Goal: Information Seeking & Learning: Check status

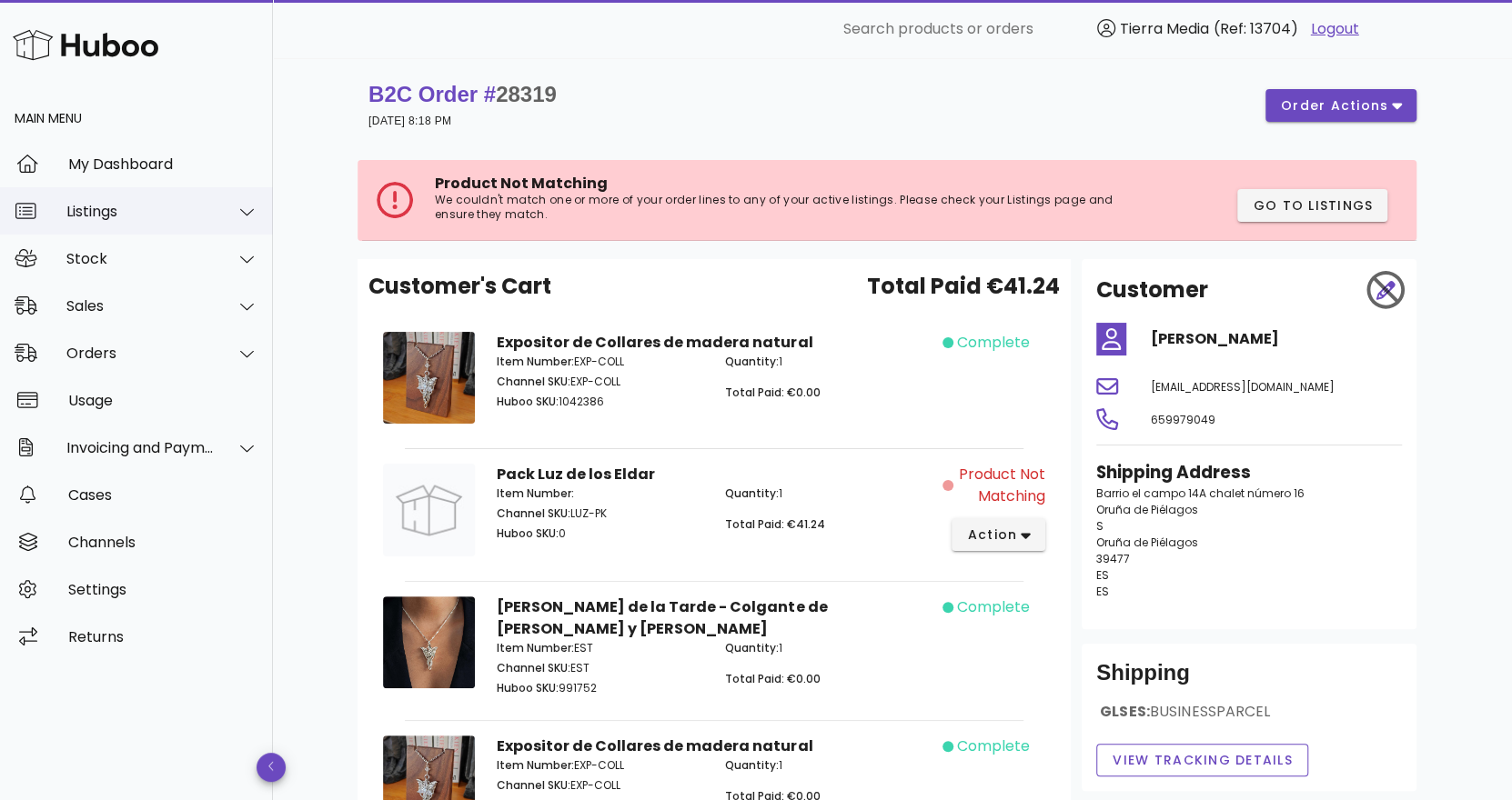
click at [86, 214] on div "Listings" at bounding box center [140, 212] width 149 height 17
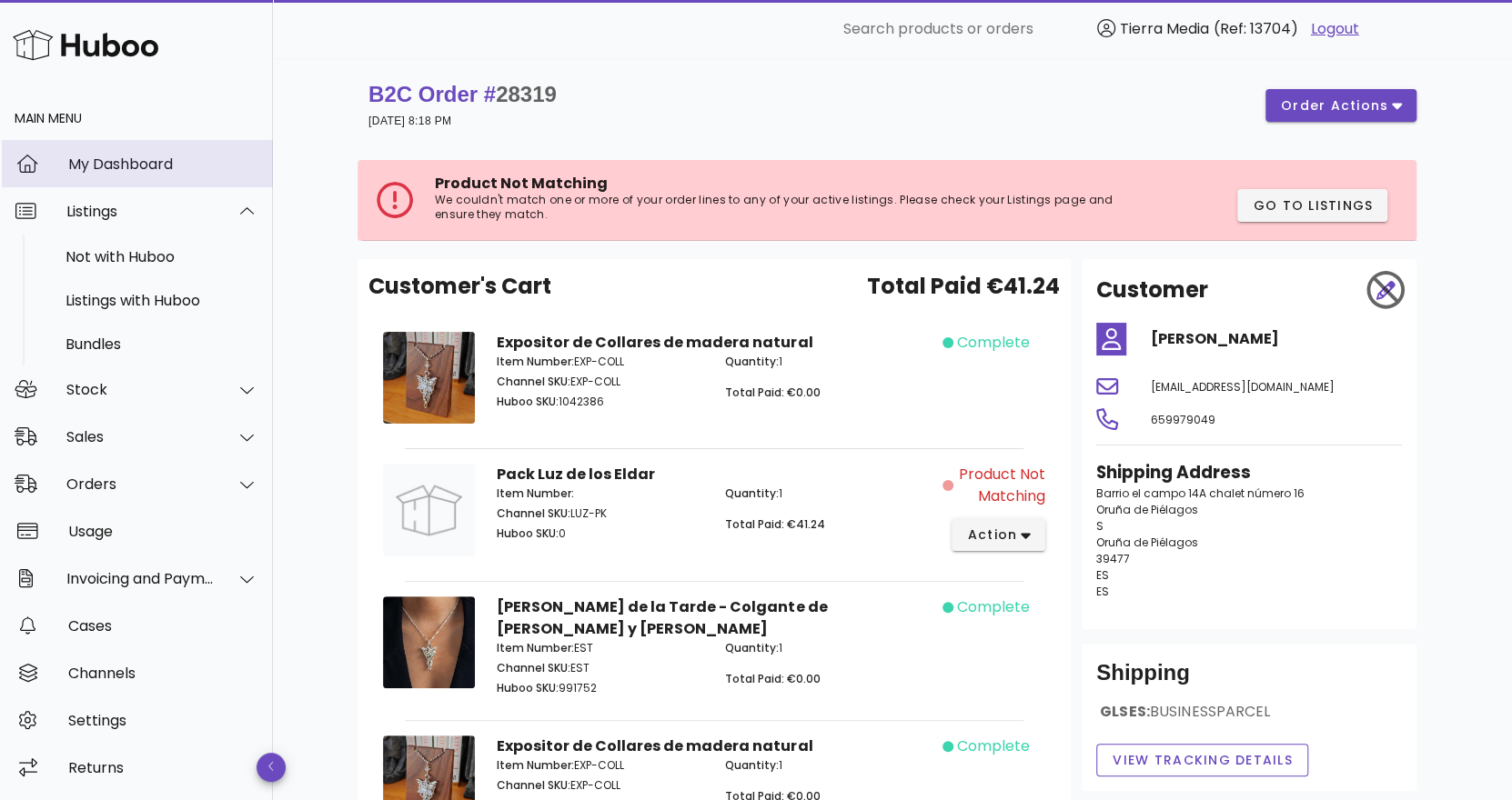
click at [106, 165] on div "My Dashboard" at bounding box center [163, 164] width 190 height 17
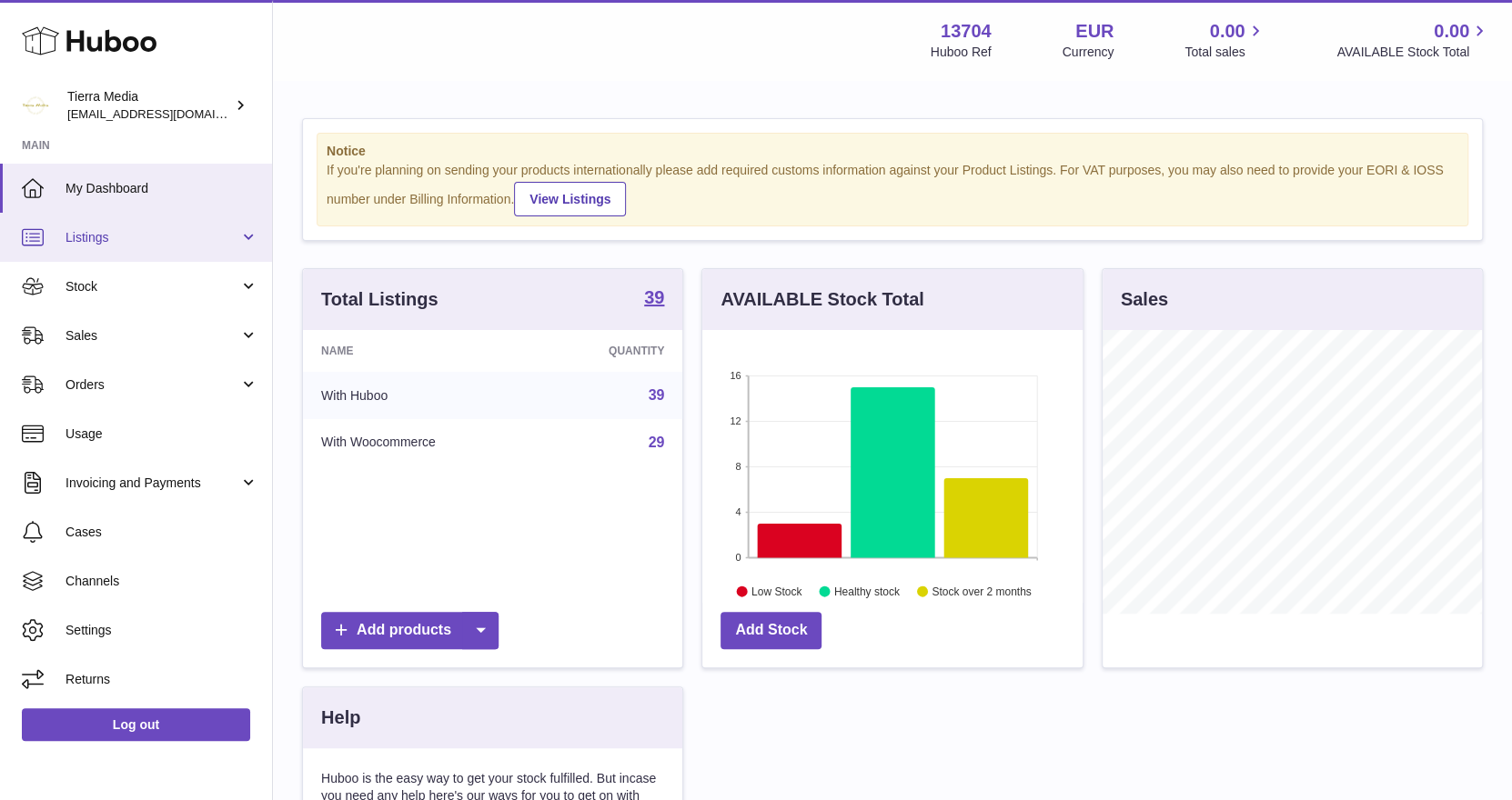
scroll to position [283, 380]
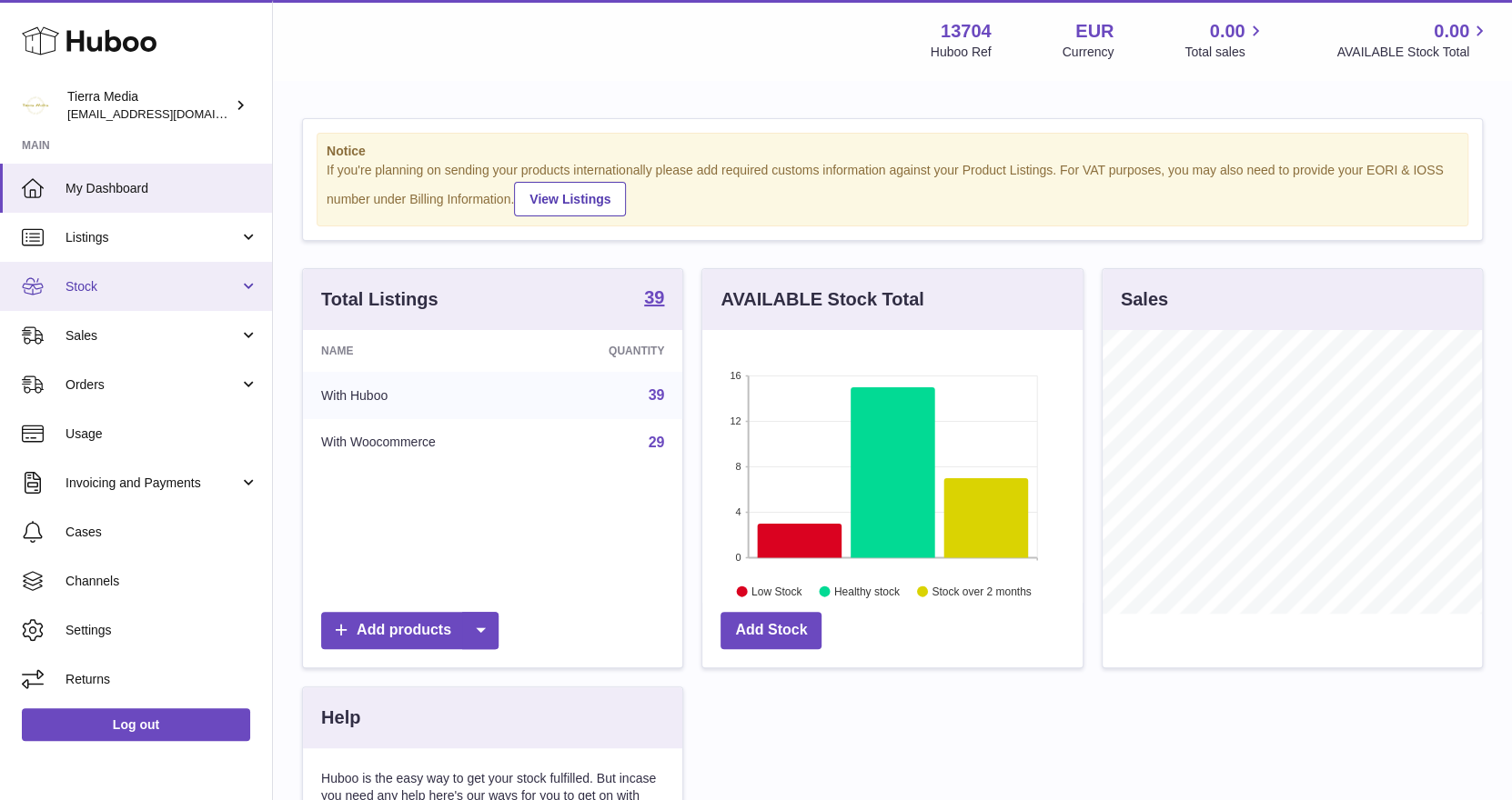
click at [118, 286] on span "Stock" at bounding box center [151, 287] width 173 height 17
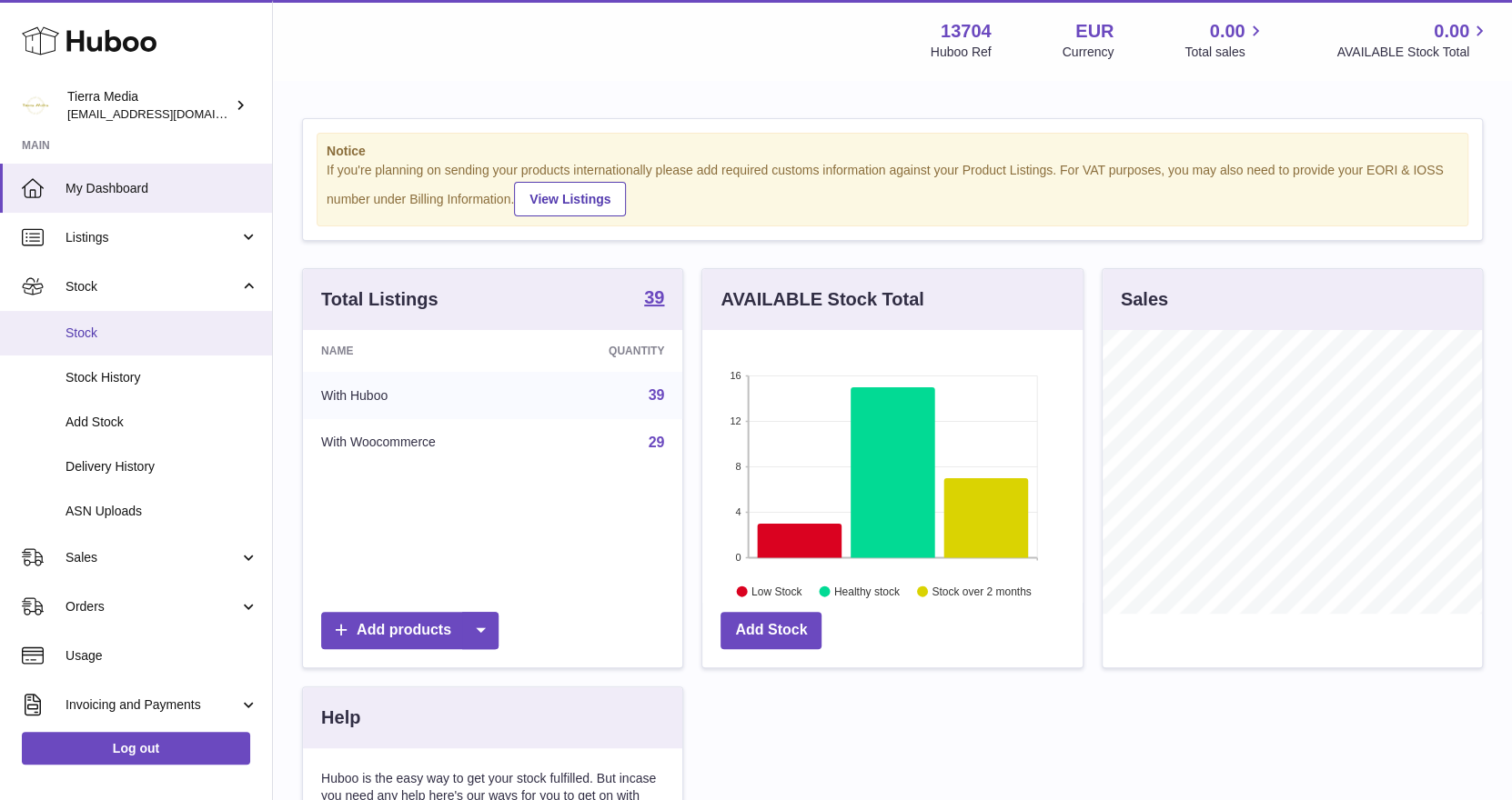
click at [91, 344] on link "Stock" at bounding box center [136, 333] width 272 height 45
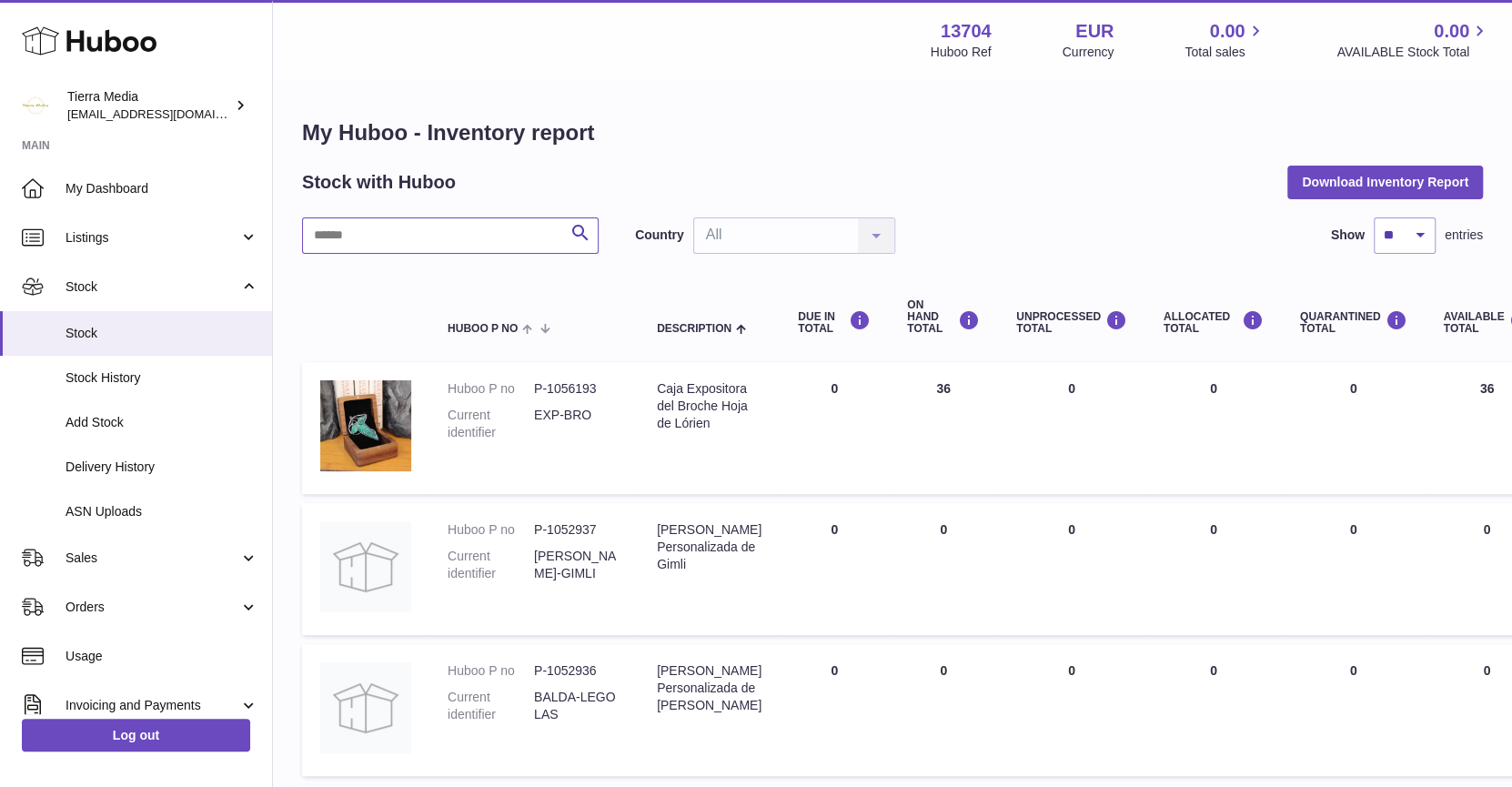
click at [506, 244] on input "text" at bounding box center [450, 236] width 297 height 36
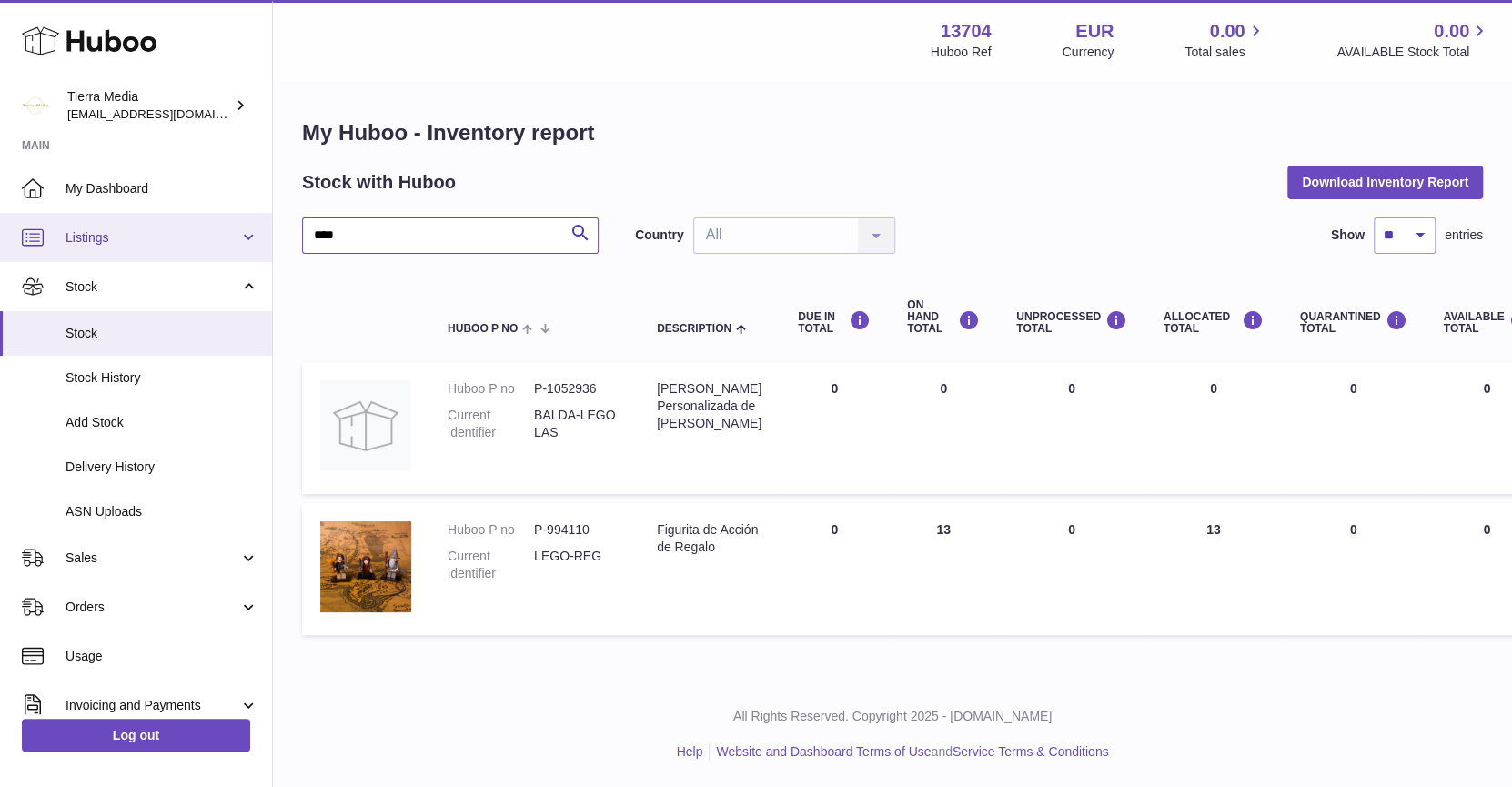
drag, startPoint x: 307, startPoint y: 239, endPoint x: 241, endPoint y: 239, distance: 66.0
click at [241, 239] on div "Huboo Tierra Media [EMAIL_ADDRESS][DOMAIN_NAME] Main My Dashboard Listings Not …" at bounding box center [756, 394] width 1512 height 788
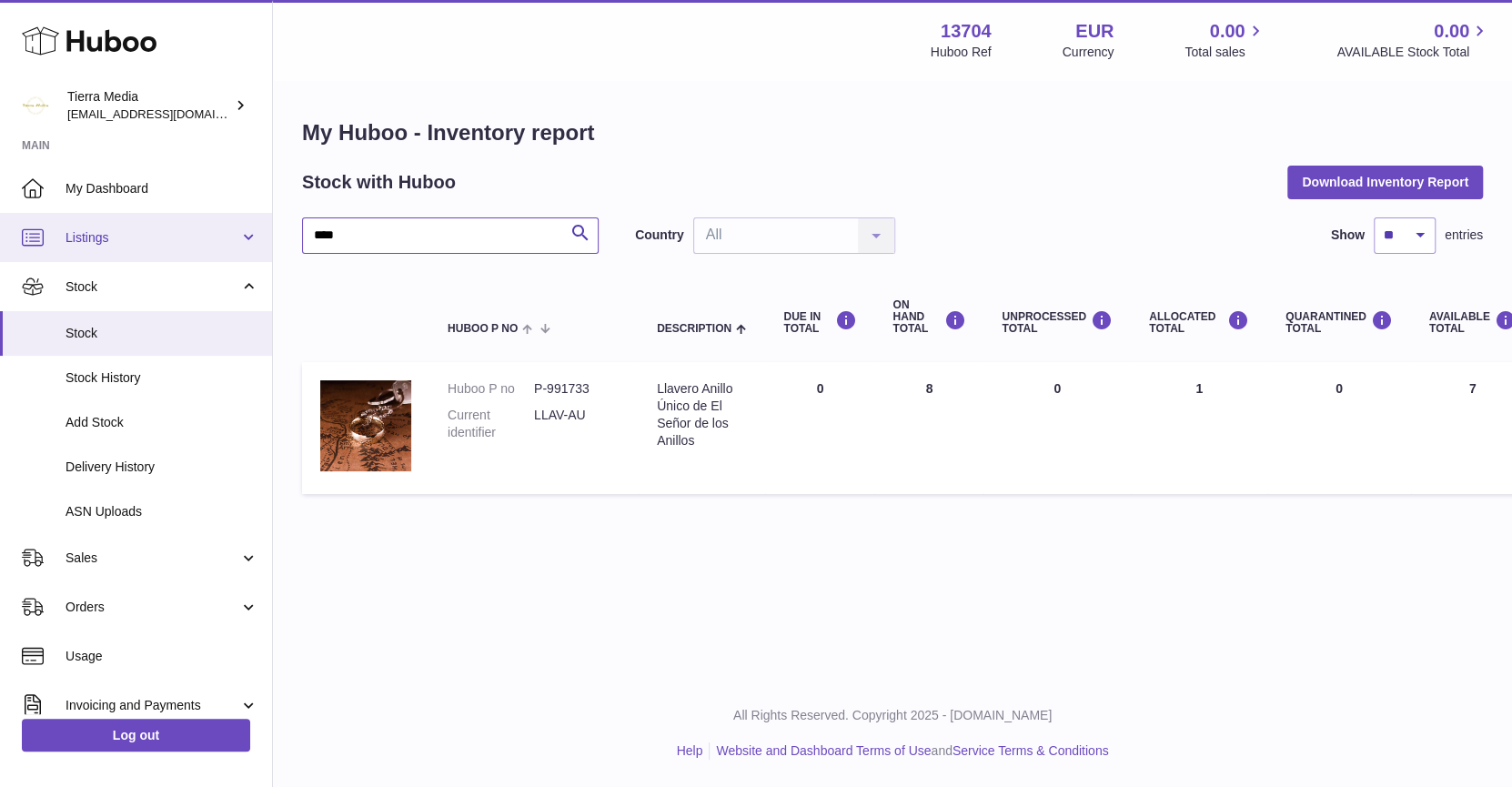
click at [194, 219] on div "Huboo Tierra Media [EMAIL_ADDRESS][DOMAIN_NAME] Main My Dashboard Listings Not …" at bounding box center [756, 393] width 1512 height 787
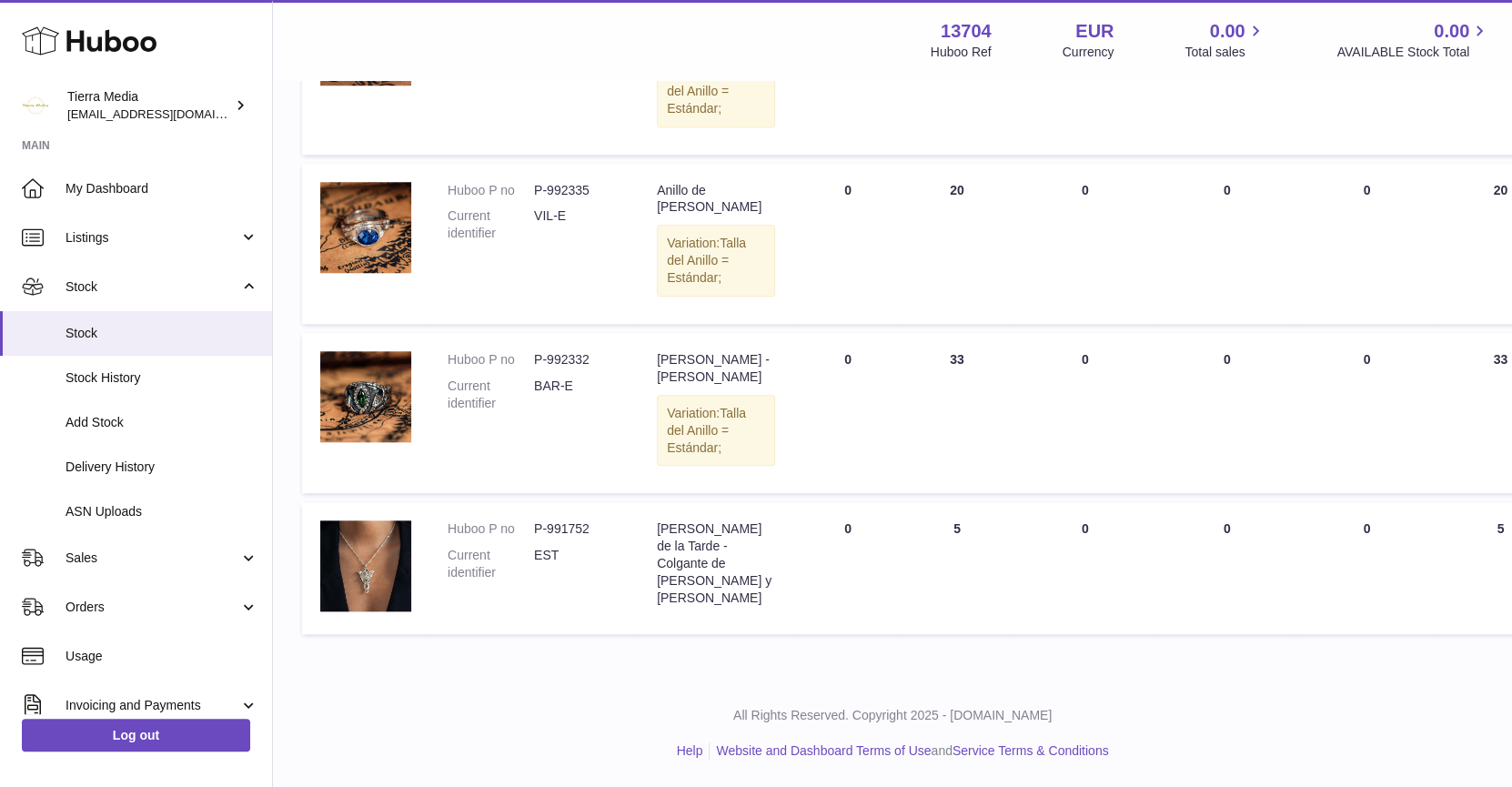
scroll to position [1097, 0]
type input "***"
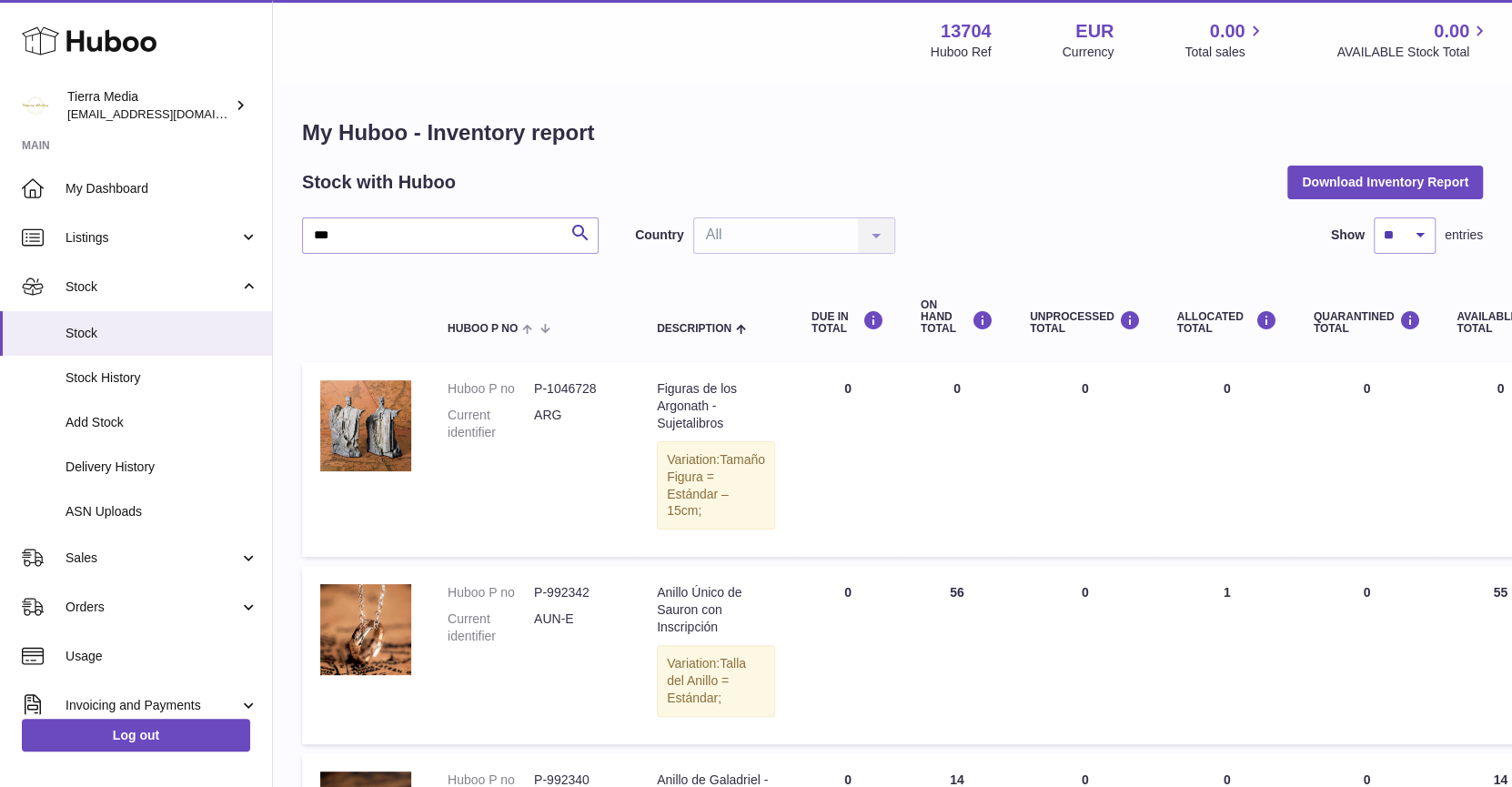
scroll to position [0, 0]
click at [120, 138] on strong "Main" at bounding box center [136, 150] width 272 height 26
click at [153, 190] on span "My Dashboard" at bounding box center [161, 189] width 193 height 17
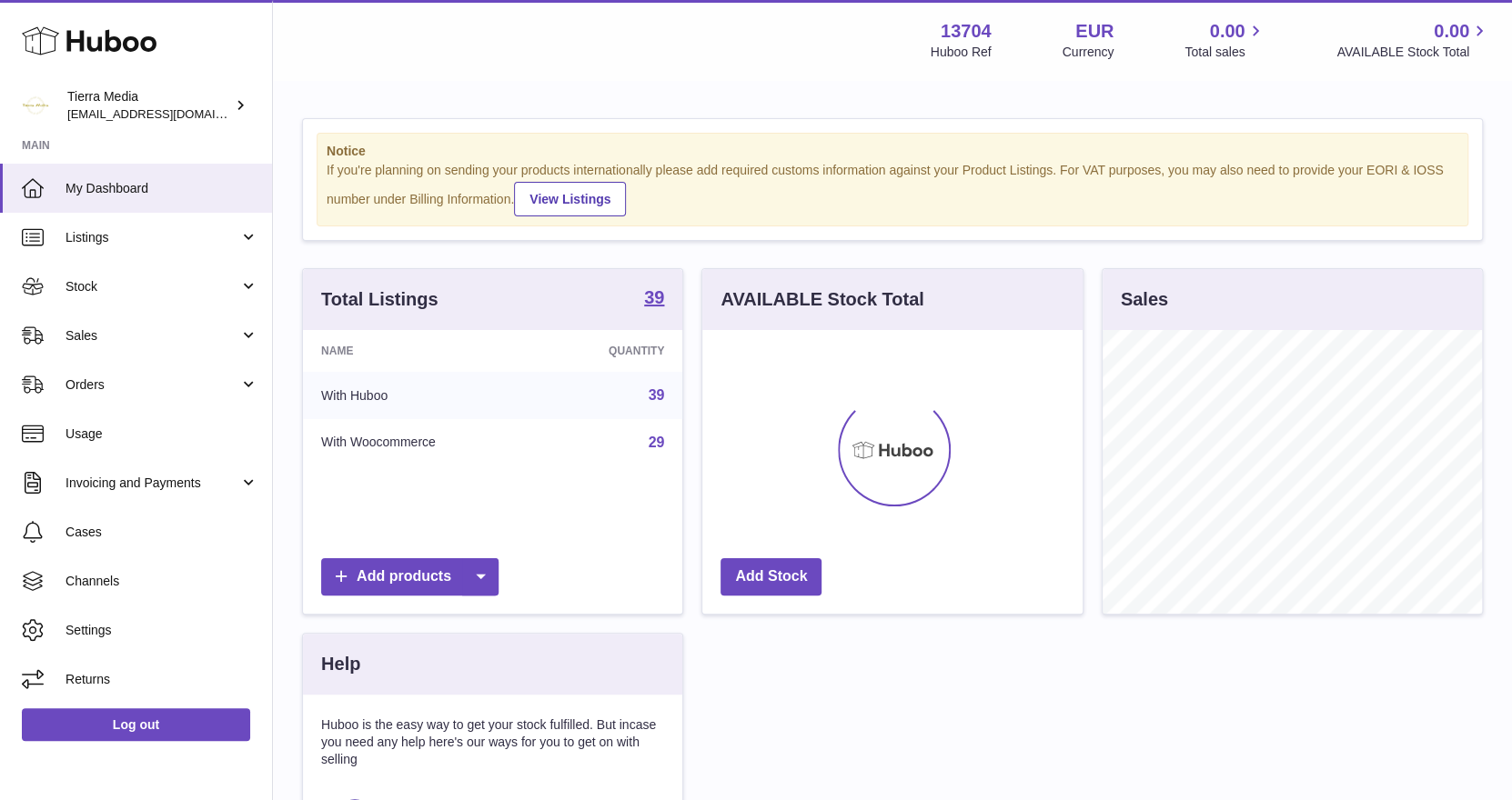
scroll to position [283, 380]
